Goal: Task Accomplishment & Management: Complete application form

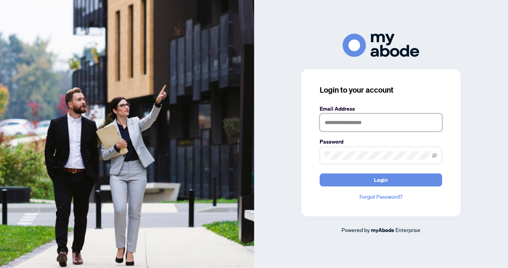
click at [358, 120] on input "text" at bounding box center [380, 123] width 122 height 18
type input "**********"
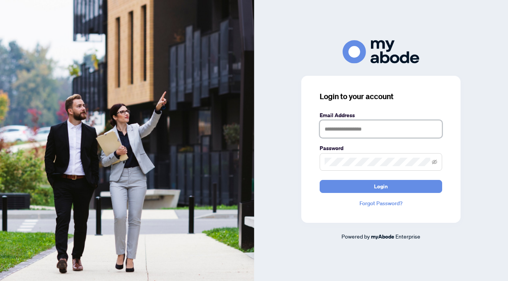
click at [358, 130] on input "text" at bounding box center [380, 129] width 122 height 18
type input "**********"
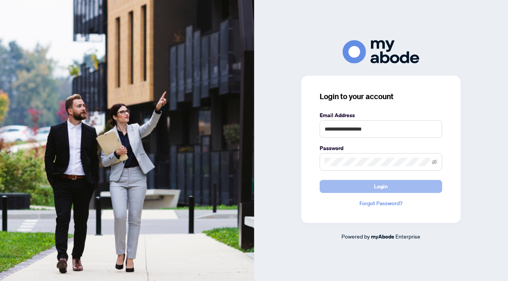
click at [366, 184] on button "Login" at bounding box center [380, 186] width 122 height 13
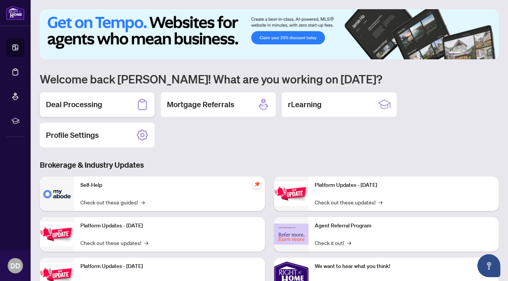
click at [140, 104] on icon at bounding box center [142, 104] width 12 height 12
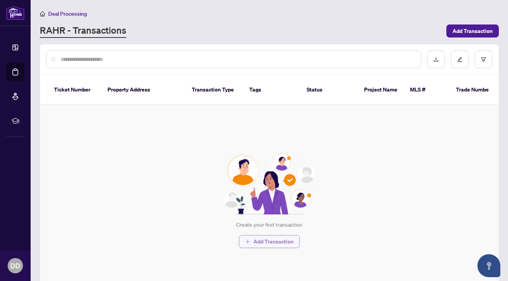
click at [278, 237] on span "Add Transaction" at bounding box center [273, 241] width 40 height 12
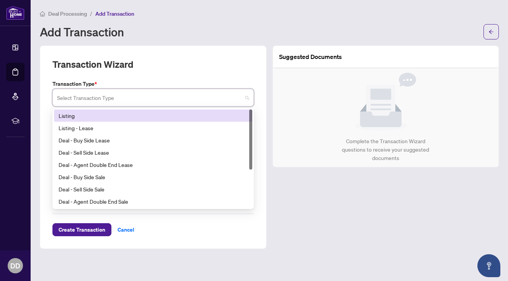
click at [129, 91] on input "search" at bounding box center [149, 98] width 185 height 17
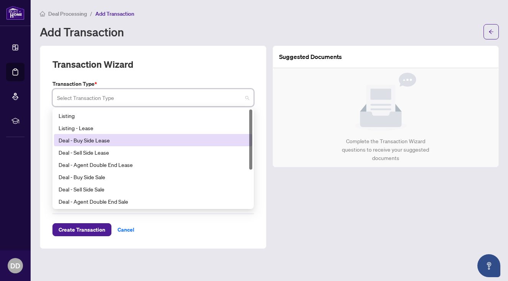
click at [118, 137] on div "Deal - Buy Side Lease" at bounding box center [153, 140] width 189 height 8
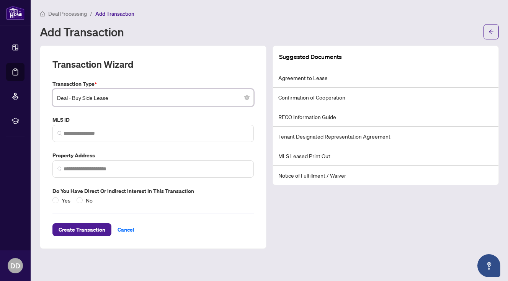
click at [114, 95] on span "Deal - Buy Side Lease" at bounding box center [153, 97] width 192 height 15
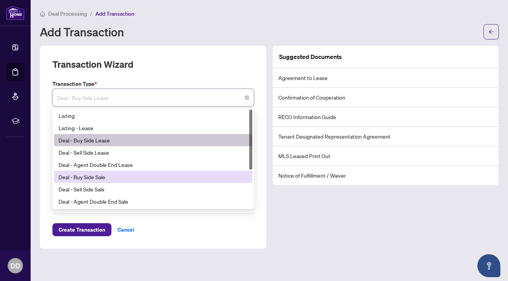
click at [122, 174] on div "Deal - Buy Side Sale" at bounding box center [153, 177] width 189 height 8
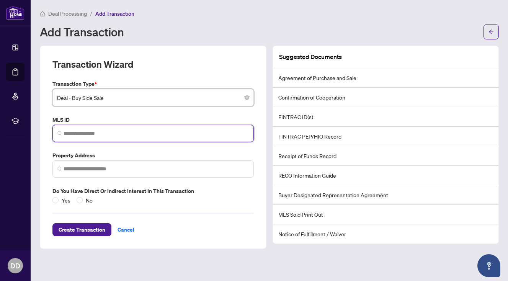
click at [107, 132] on input "search" at bounding box center [156, 133] width 185 height 8
click at [91, 173] on span at bounding box center [152, 168] width 201 height 17
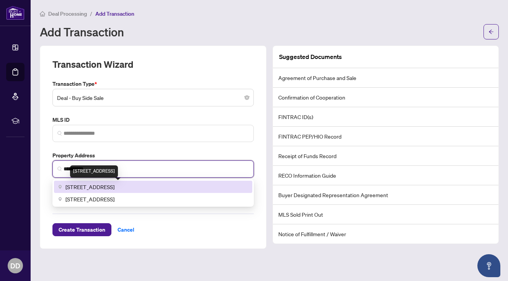
click at [93, 189] on span "[STREET_ADDRESS]" at bounding box center [89, 186] width 49 height 8
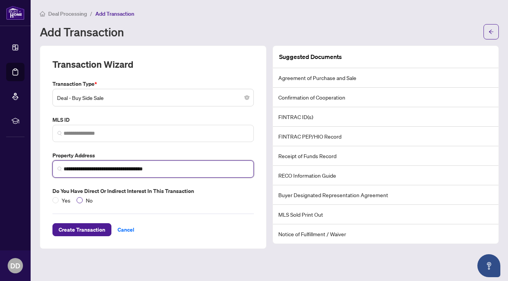
type input "**********"
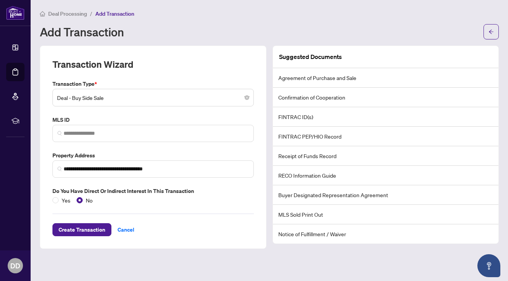
click at [77, 227] on span "Create Transaction" at bounding box center [82, 229] width 47 height 12
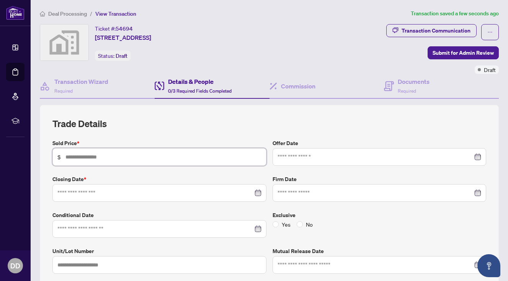
click at [146, 160] on input "text" at bounding box center [163, 157] width 196 height 8
click at [127, 198] on div at bounding box center [159, 193] width 214 height 18
type input "*********"
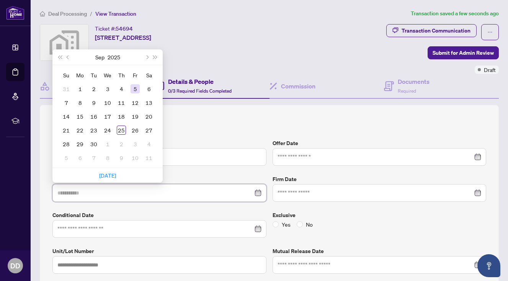
type input "**********"
click at [145, 57] on span "Next month (PageDown)" at bounding box center [147, 57] width 4 height 4
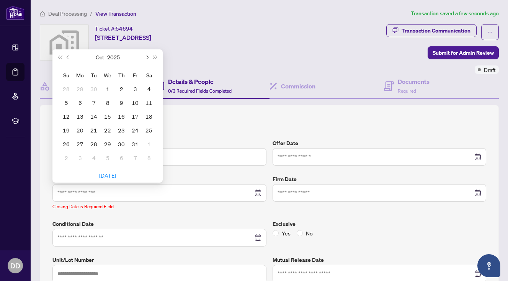
click at [148, 55] on button "Next month (PageDown)" at bounding box center [146, 56] width 8 height 15
click at [67, 54] on button "Previous month (PageUp)" at bounding box center [68, 56] width 8 height 15
type input "**********"
click at [122, 118] on div "16" at bounding box center [121, 116] width 9 height 9
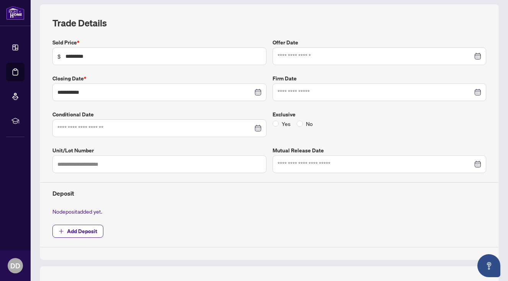
scroll to position [162, 0]
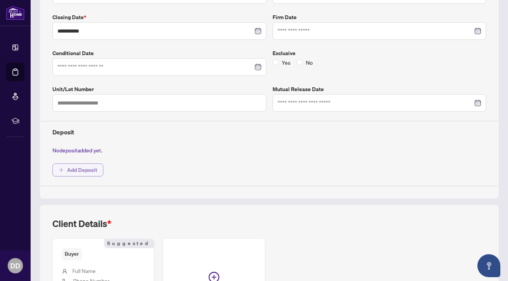
click at [83, 168] on span "Add Deposit" at bounding box center [82, 170] width 30 height 12
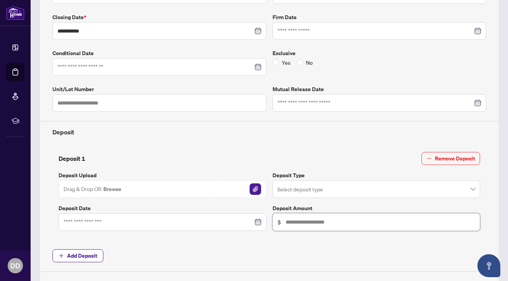
click at [307, 218] on input "text" at bounding box center [380, 222] width 190 height 8
type input "*******"
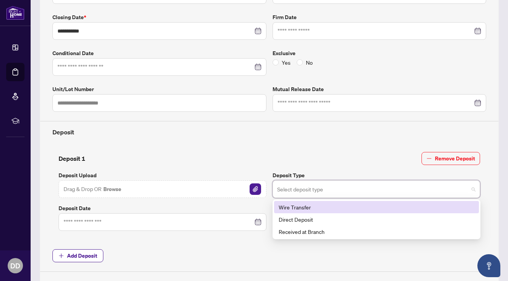
click at [334, 194] on input "search" at bounding box center [373, 190] width 192 height 17
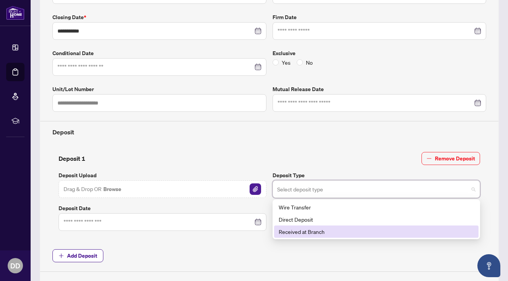
click at [332, 230] on div "Received at Branch" at bounding box center [375, 231] width 195 height 8
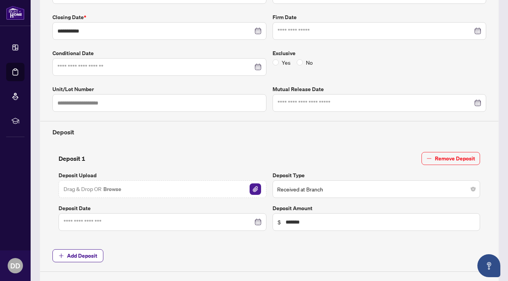
click at [326, 243] on div "**********" at bounding box center [269, 124] width 440 height 295
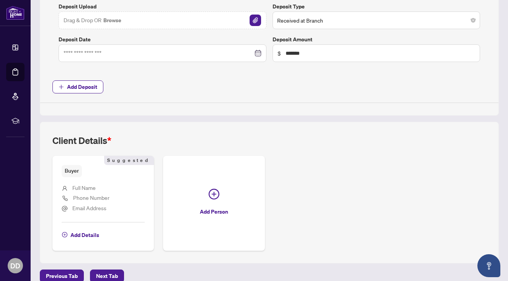
scroll to position [333, 0]
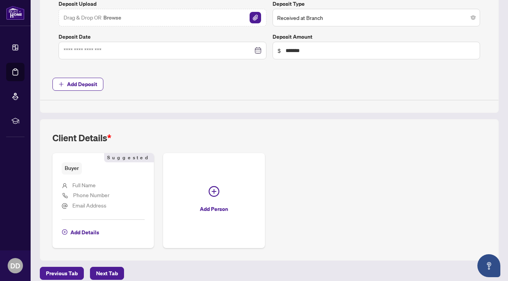
click at [96, 186] on span "Full Name" at bounding box center [83, 184] width 23 height 7
click at [70, 178] on ul "Full Name Phone Number Email Address" at bounding box center [103, 193] width 83 height 39
click at [82, 232] on span "Add Details" at bounding box center [84, 232] width 29 height 12
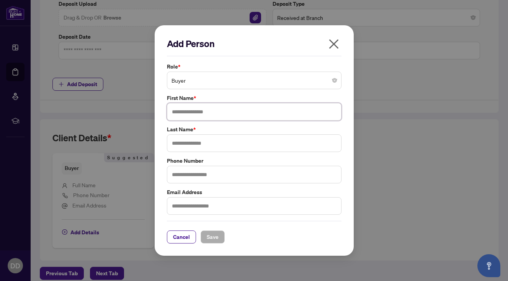
click at [190, 109] on input "text" at bounding box center [254, 112] width 174 height 18
type input "****"
click at [186, 145] on input "text" at bounding box center [254, 143] width 174 height 18
type input "******"
click at [212, 241] on span "Save" at bounding box center [213, 237] width 12 height 12
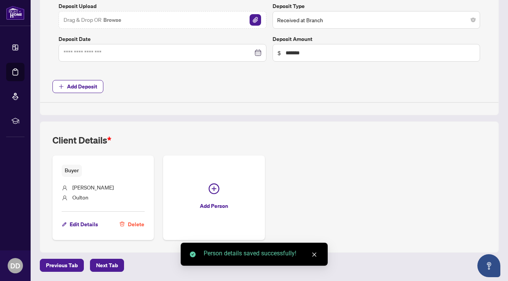
scroll to position [330, 0]
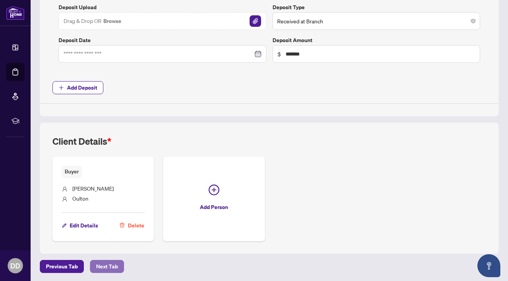
click at [101, 264] on span "Next Tab" at bounding box center [107, 266] width 22 height 12
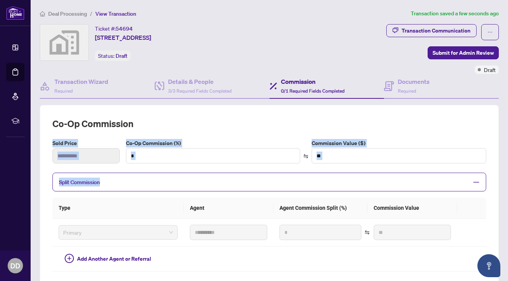
drag, startPoint x: 189, startPoint y: 182, endPoint x: 195, endPoint y: 122, distance: 60.4
click at [195, 118] on div "**********" at bounding box center [268, 227] width 433 height 221
click at [195, 122] on h2 "Co-op Commission" at bounding box center [268, 123] width 433 height 12
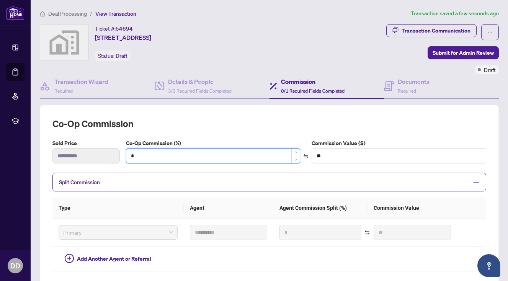
click at [151, 153] on input "*" at bounding box center [213, 155] width 174 height 15
type input "*"
type input "*******"
type input "*"
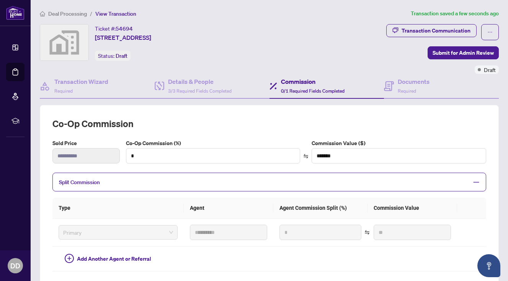
click at [201, 127] on h2 "Co-op Commission" at bounding box center [268, 123] width 433 height 12
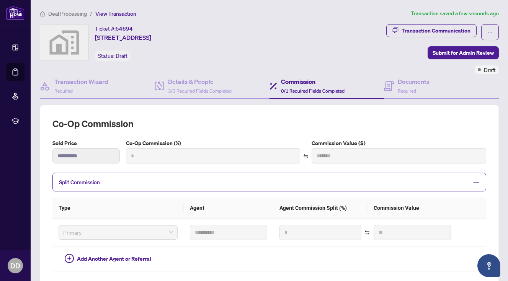
type input "***"
type input "*******"
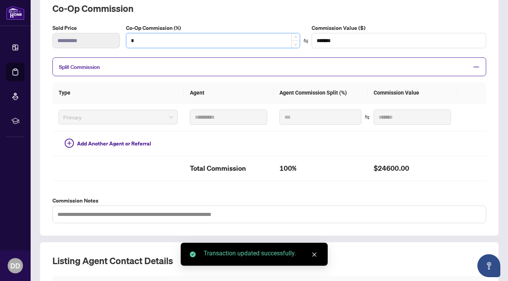
scroll to position [117, 0]
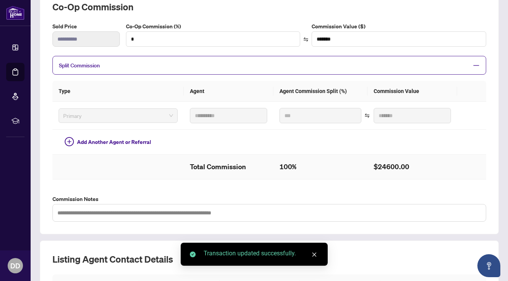
click at [154, 169] on td at bounding box center [117, 167] width 131 height 25
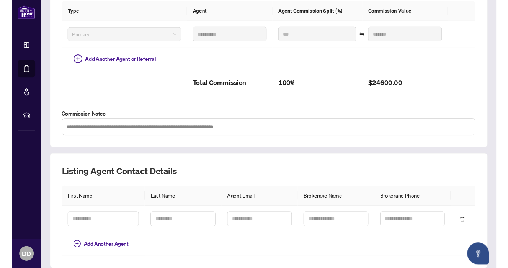
scroll to position [224, 0]
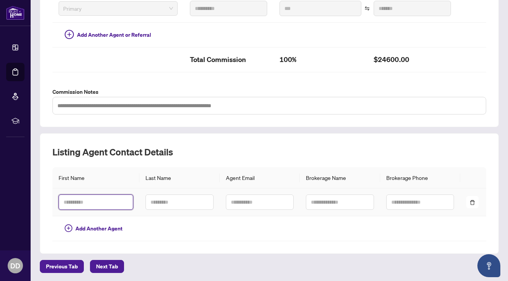
click at [100, 204] on input "text" at bounding box center [96, 201] width 75 height 15
type input "*******"
click at [169, 204] on input "text" at bounding box center [179, 201] width 68 height 15
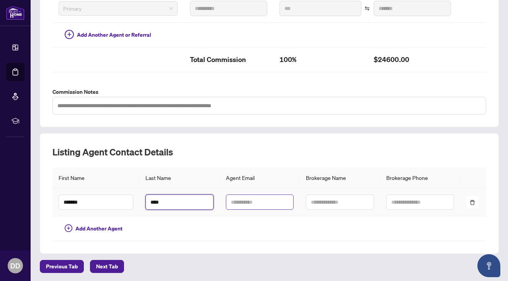
type input "****"
click at [262, 205] on input "text" at bounding box center [260, 201] width 68 height 15
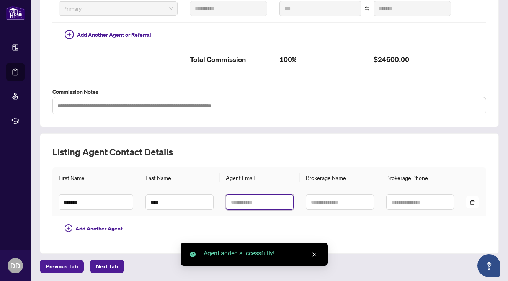
click at [252, 201] on input "text" at bounding box center [260, 201] width 68 height 15
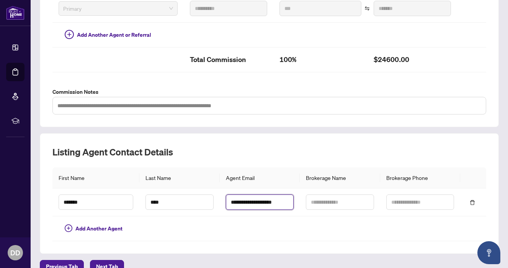
scroll to position [0, 1]
type input "**********"
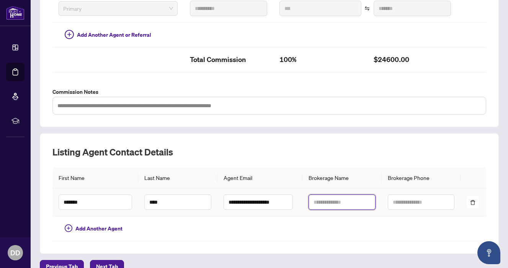
click at [322, 202] on input "text" at bounding box center [341, 201] width 67 height 15
type input "*"
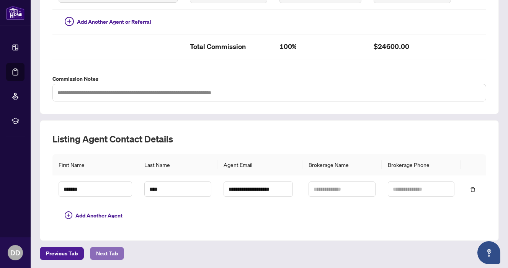
click at [106, 251] on span "Next Tab" at bounding box center [107, 253] width 22 height 12
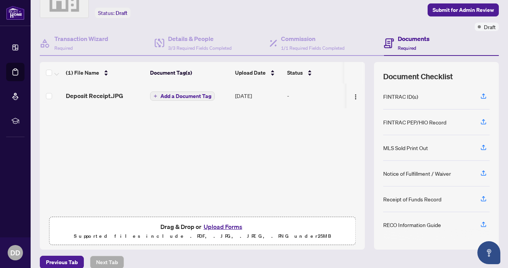
scroll to position [41, 0]
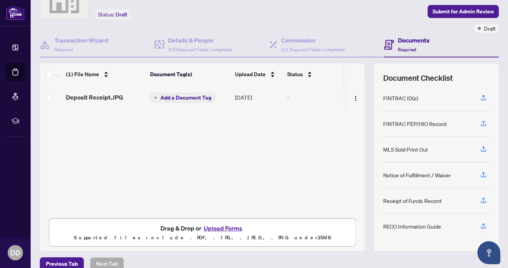
click at [429, 199] on div "Receipt of Funds Record" at bounding box center [412, 200] width 58 height 8
click at [483, 199] on icon "button" at bounding box center [483, 199] width 3 height 4
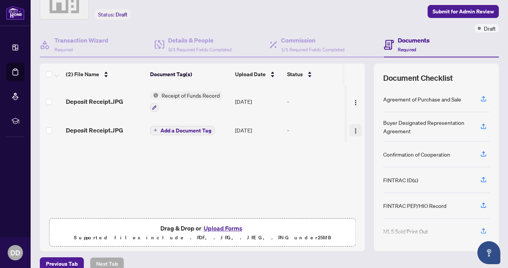
click at [353, 131] on img "button" at bounding box center [355, 131] width 6 height 6
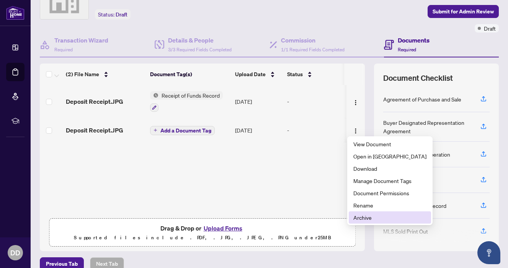
click at [369, 216] on span "Archive" at bounding box center [389, 217] width 73 height 8
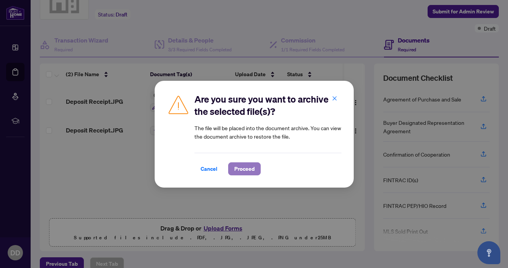
click at [237, 165] on span "Proceed" at bounding box center [244, 169] width 20 height 12
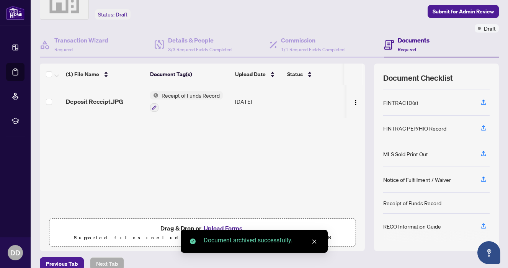
scroll to position [0, 0]
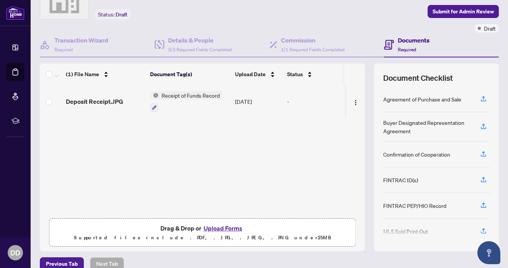
drag, startPoint x: 231, startPoint y: 226, endPoint x: 233, endPoint y: 222, distance: 4.4
click at [233, 223] on button "Upload Forms" at bounding box center [222, 228] width 43 height 10
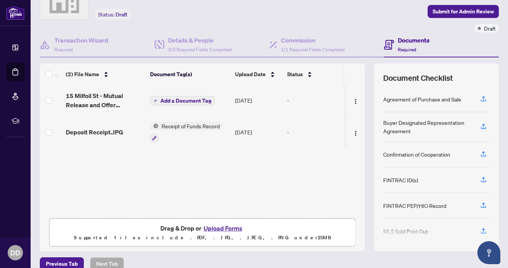
scroll to position [52, 0]
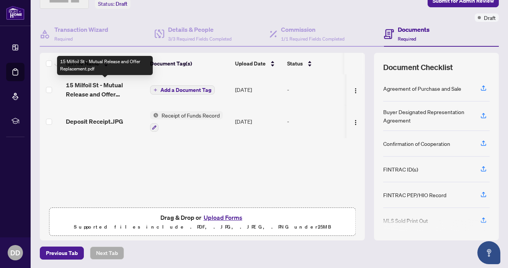
click at [104, 87] on span "15 Milfoil St - Mutual Release and Offer Replacement.pdf" at bounding box center [105, 89] width 78 height 18
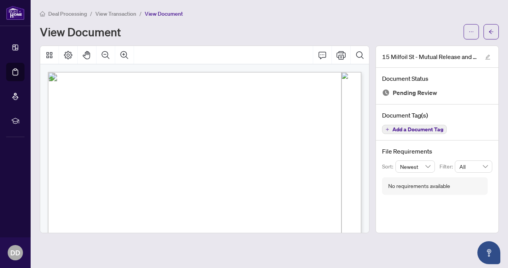
click at [418, 129] on span "Add a Document Tag" at bounding box center [417, 129] width 51 height 5
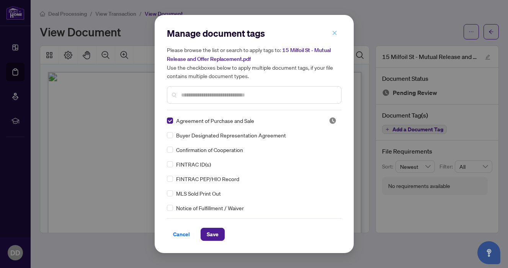
drag, startPoint x: 319, startPoint y: 20, endPoint x: 338, endPoint y: 30, distance: 21.4
click at [363, 19] on div "Manage document tags Please browse the list or search to apply tags to: [STREET…" at bounding box center [254, 134] width 508 height 268
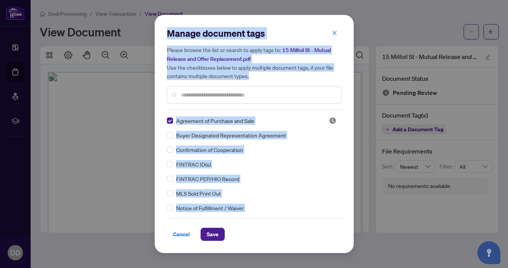
click at [166, 152] on div "Manage document tags Please browse the list or search to apply tags to: [STREET…" at bounding box center [254, 134] width 199 height 238
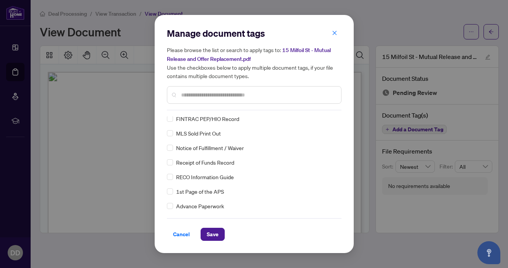
scroll to position [65, 0]
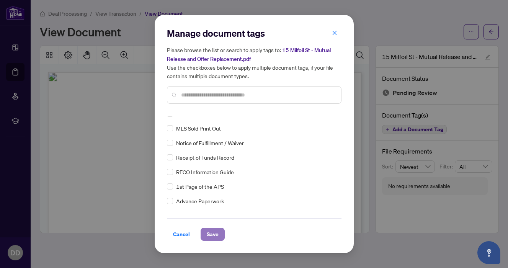
click at [208, 232] on span "Save" at bounding box center [213, 234] width 12 height 12
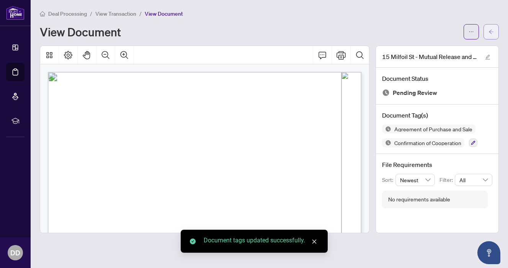
click at [493, 24] on button "button" at bounding box center [490, 31] width 15 height 15
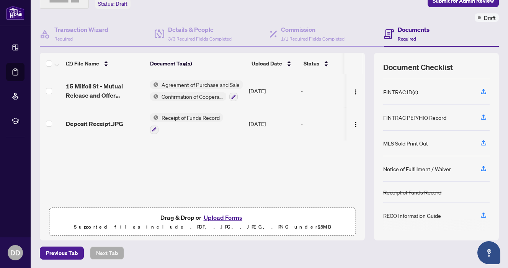
scroll to position [61, 0]
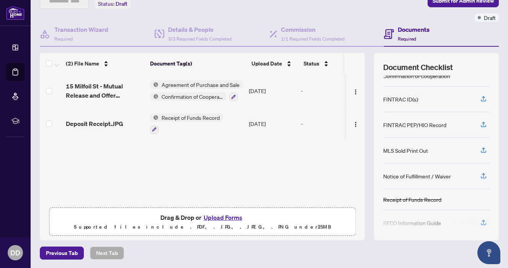
click at [218, 171] on div "15 Milfoil St - Mutual Release and Offer Replacement.pdf Agreement of Purchase …" at bounding box center [202, 138] width 325 height 129
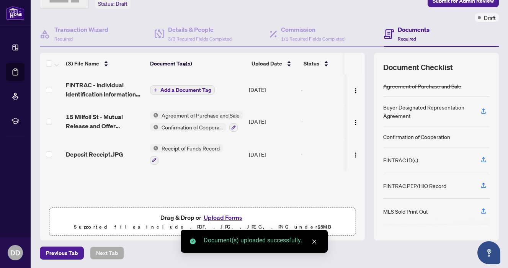
click at [200, 90] on span "Add a Document Tag" at bounding box center [185, 89] width 51 height 5
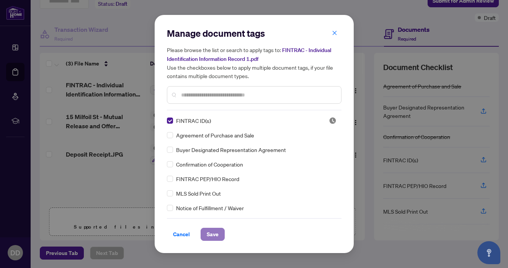
click at [214, 236] on span "Save" at bounding box center [213, 234] width 12 height 12
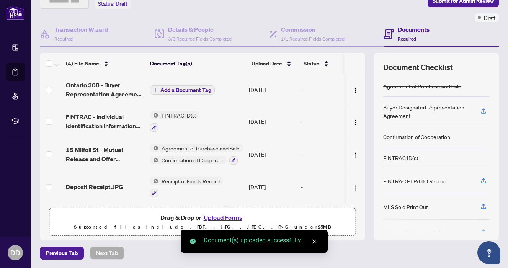
click at [189, 92] on button "Add a Document Tag" at bounding box center [182, 89] width 65 height 9
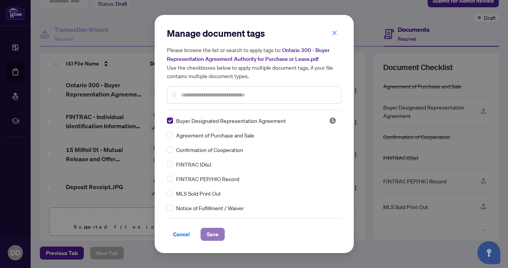
click at [212, 235] on span "Save" at bounding box center [213, 234] width 12 height 12
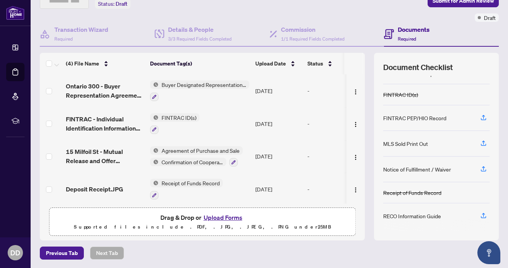
scroll to position [64, 0]
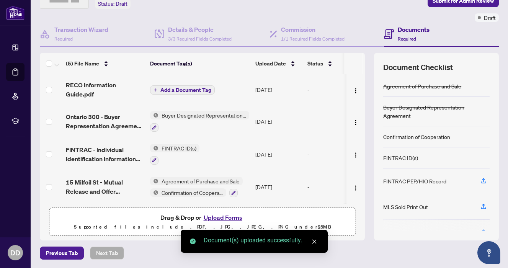
click at [195, 90] on span "Add a Document Tag" at bounding box center [185, 89] width 51 height 5
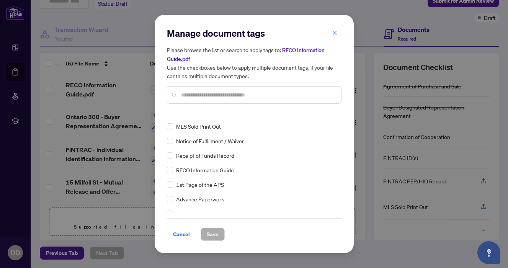
scroll to position [0, 0]
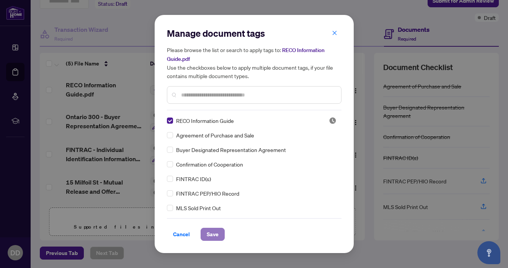
click at [212, 233] on span "Save" at bounding box center [213, 234] width 12 height 12
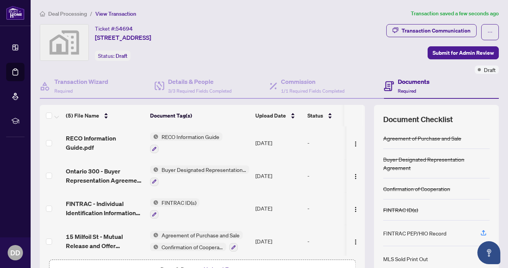
click at [480, 34] on div "Transaction Communication" at bounding box center [442, 32] width 112 height 16
click at [485, 33] on button "button" at bounding box center [490, 32] width 18 height 16
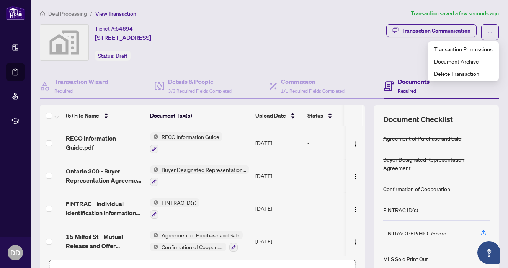
click at [366, 34] on div "Transaction Communication Submit for Admin Review Draft" at bounding box center [384, 49] width 228 height 50
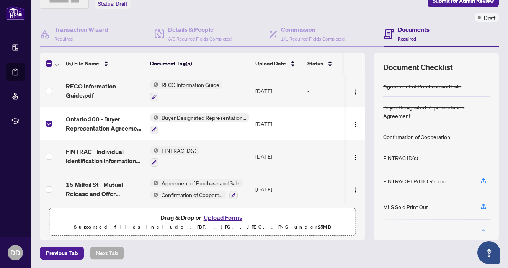
click at [290, 37] on span "1/1 Required Fields Completed" at bounding box center [313, 39] width 64 height 6
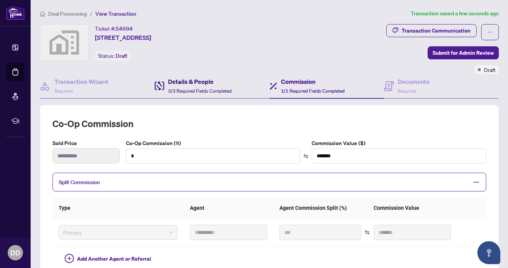
click at [208, 92] on span "3/3 Required Fields Completed" at bounding box center [200, 91] width 64 height 6
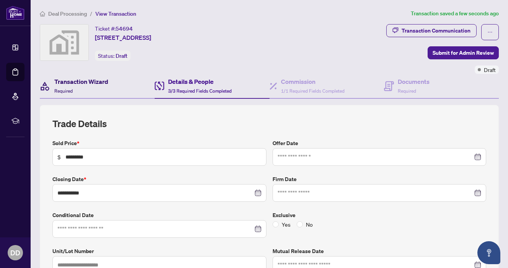
click at [84, 85] on h4 "Transaction Wizard" at bounding box center [81, 81] width 54 height 9
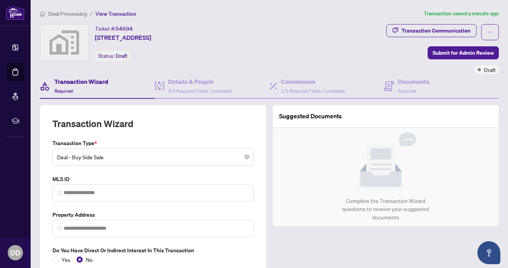
type input "**********"
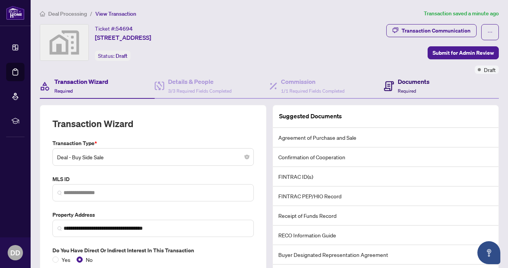
click at [401, 83] on h4 "Documents" at bounding box center [413, 81] width 32 height 9
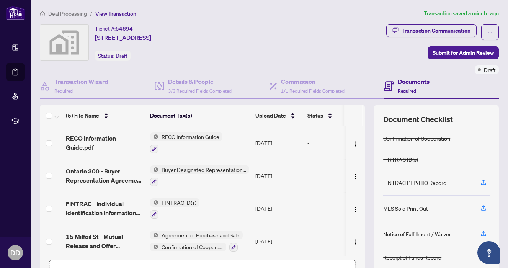
scroll to position [51, 0]
click at [423, 180] on div "FINTRAC PEP/HIO Record" at bounding box center [414, 181] width 63 height 8
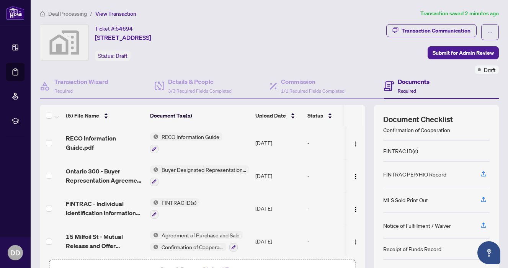
click at [420, 198] on div "MLS Sold Print Out" at bounding box center [405, 199] width 45 height 8
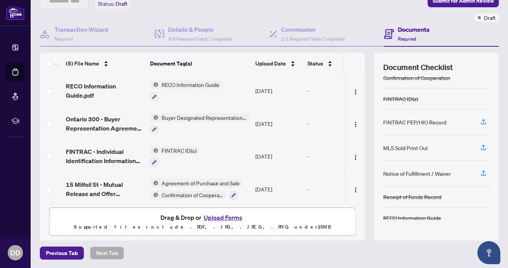
scroll to position [35, 0]
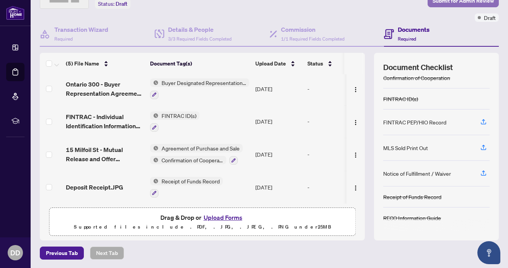
click at [447, 4] on span "Submit for Admin Review" at bounding box center [462, 1] width 61 height 12
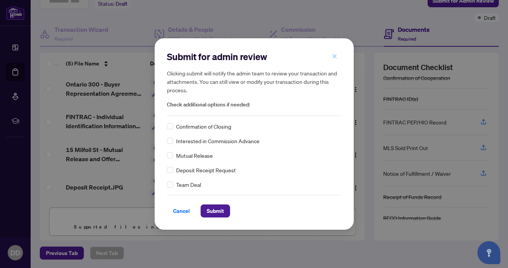
click at [335, 56] on icon "close" at bounding box center [334, 56] width 4 height 4
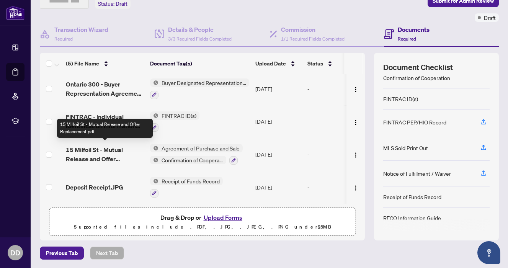
click at [106, 148] on span "15 Milfoil St - Mutual Release and Offer Replacement.pdf" at bounding box center [105, 154] width 78 height 18
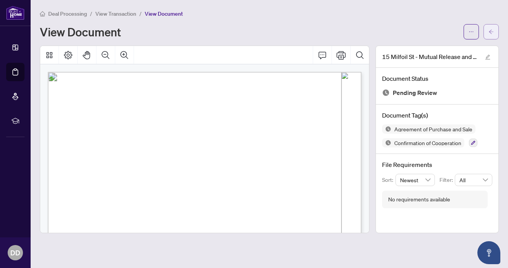
click at [494, 31] on button "button" at bounding box center [490, 31] width 15 height 15
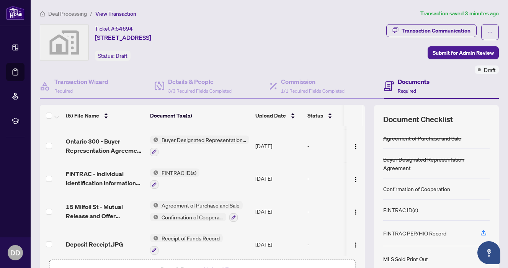
scroll to position [35, 0]
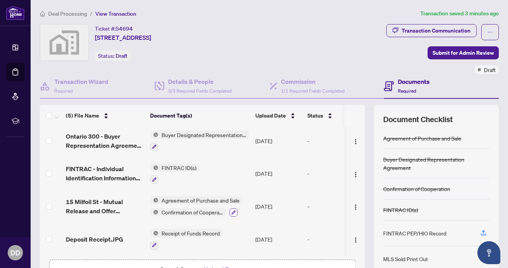
click at [233, 210] on icon "button" at bounding box center [233, 212] width 4 height 4
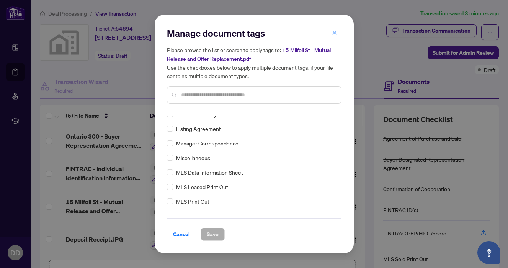
scroll to position [1022, 0]
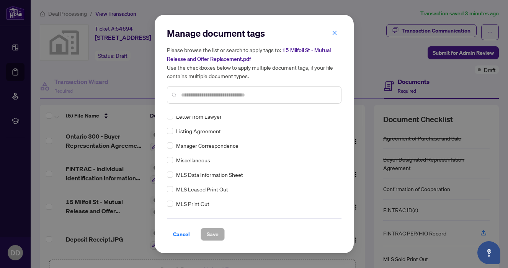
click at [197, 97] on input "text" at bounding box center [258, 95] width 154 height 8
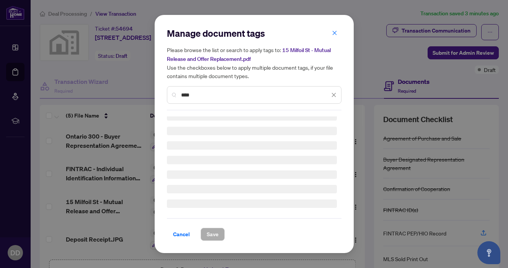
scroll to position [0, 0]
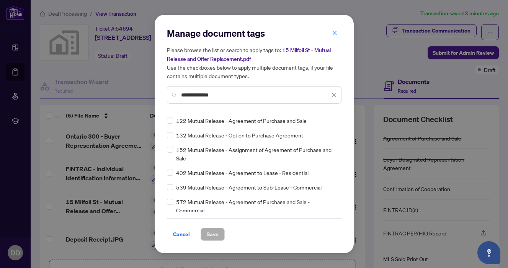
type input "**********"
click at [213, 233] on span "Save" at bounding box center [213, 234] width 12 height 12
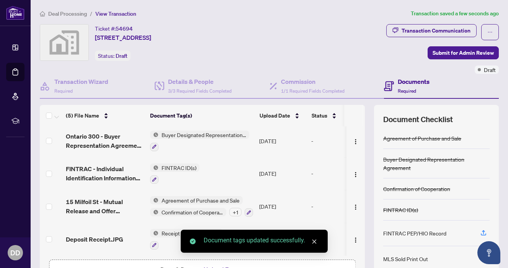
scroll to position [52, 0]
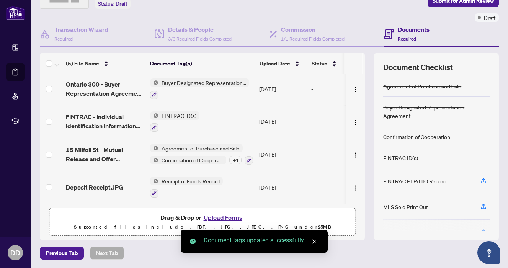
click at [381, 248] on div "Previous Tab Next Tab" at bounding box center [269, 252] width 459 height 13
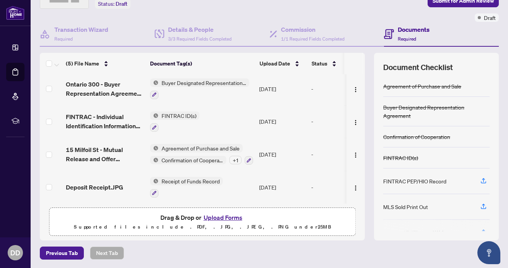
scroll to position [0, 0]
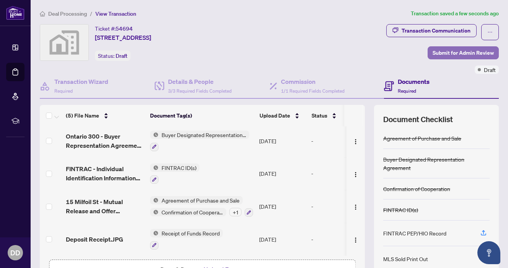
click at [466, 51] on span "Submit for Admin Review" at bounding box center [462, 53] width 61 height 12
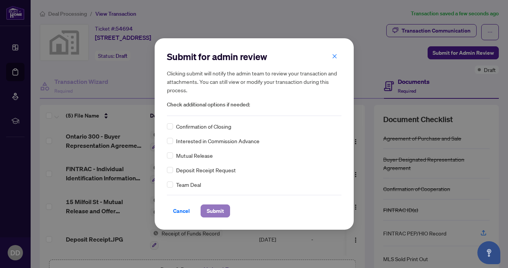
click at [213, 207] on span "Submit" at bounding box center [215, 211] width 17 height 12
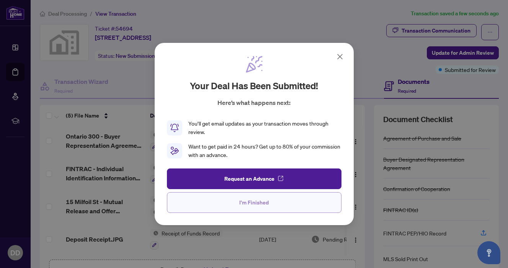
click at [257, 208] on span "I'm Finished" at bounding box center [253, 202] width 29 height 12
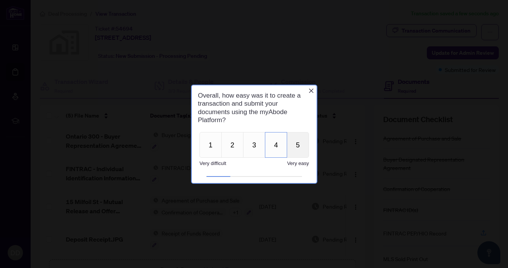
click at [297, 145] on button "5" at bounding box center [297, 145] width 22 height 26
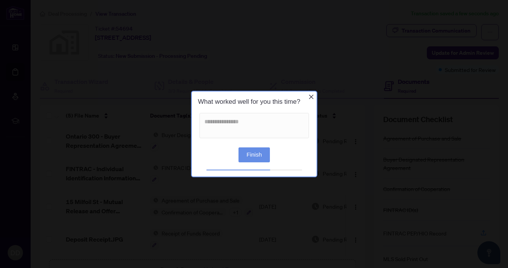
click at [257, 156] on button "Finish" at bounding box center [253, 154] width 31 height 15
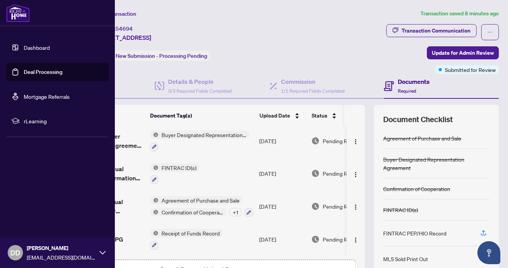
click at [9, 16] on img at bounding box center [18, 13] width 24 height 18
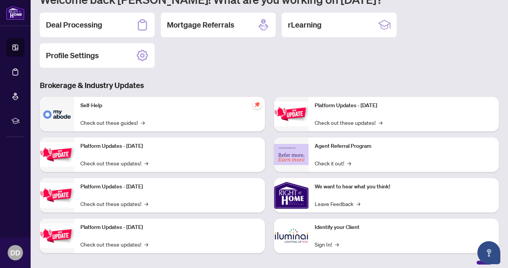
scroll to position [80, 0]
click at [354, 153] on div "Agent Referral Program Check it out! →" at bounding box center [403, 154] width 191 height 34
click at [329, 31] on div "rLearning" at bounding box center [339, 24] width 115 height 24
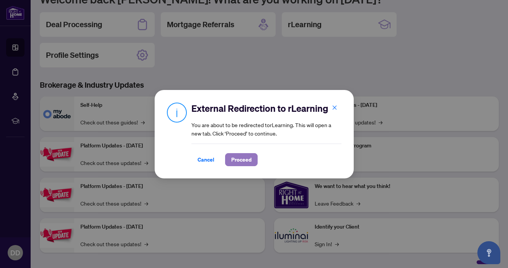
click at [243, 160] on span "Proceed" at bounding box center [241, 159] width 20 height 12
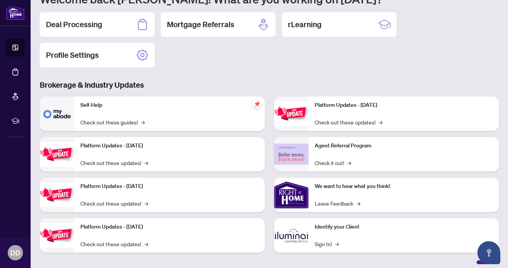
scroll to position [57, 0]
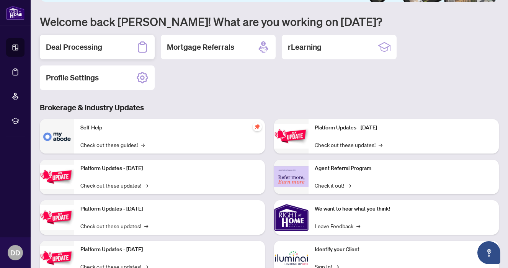
click at [127, 47] on div "Deal Processing" at bounding box center [97, 47] width 115 height 24
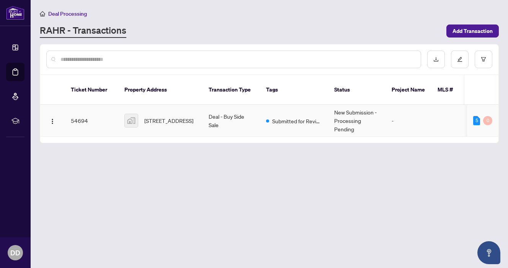
click at [331, 119] on td "New Submission - Processing Pending" at bounding box center [356, 121] width 57 height 32
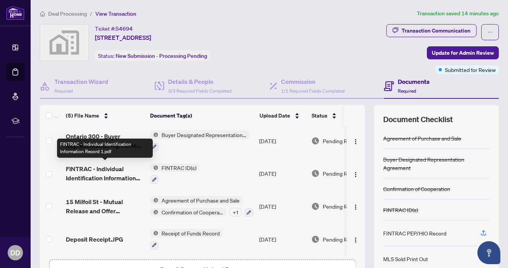
scroll to position [34, 0]
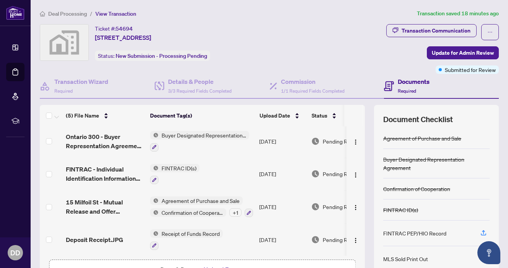
click at [306, 41] on div "Transaction Communication Update for Admin Review Submitted for Review" at bounding box center [399, 49] width 199 height 50
